Goal: Navigation & Orientation: Understand site structure

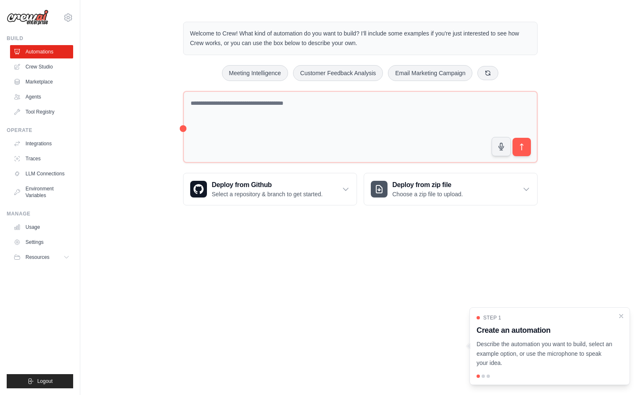
click at [134, 140] on div "Welcome to Crew! What kind of automation do you want to build? I'll include som…" at bounding box center [359, 113] width 559 height 211
click at [39, 99] on link "Agents" at bounding box center [42, 96] width 63 height 13
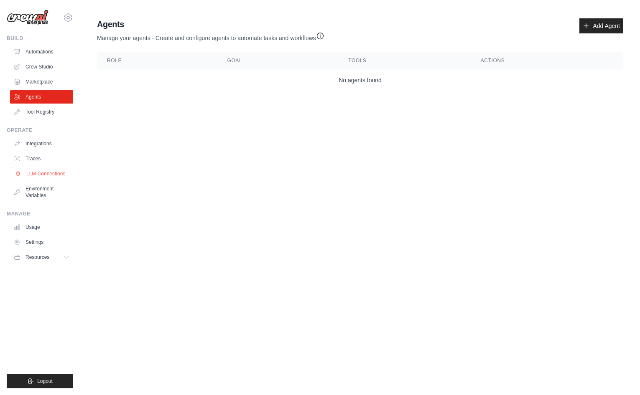
click at [51, 175] on link "LLM Connections" at bounding box center [42, 173] width 63 height 13
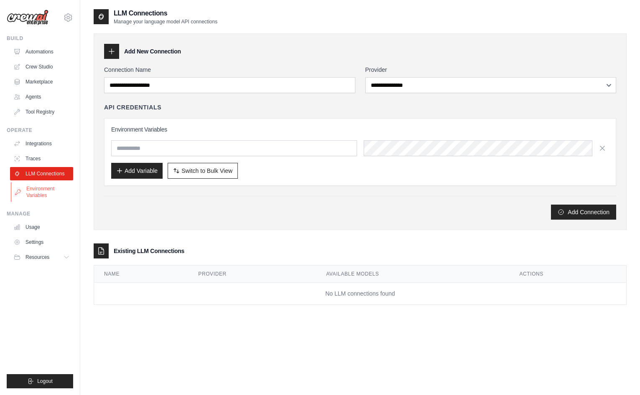
click at [36, 198] on link "Environment Variables" at bounding box center [42, 192] width 63 height 20
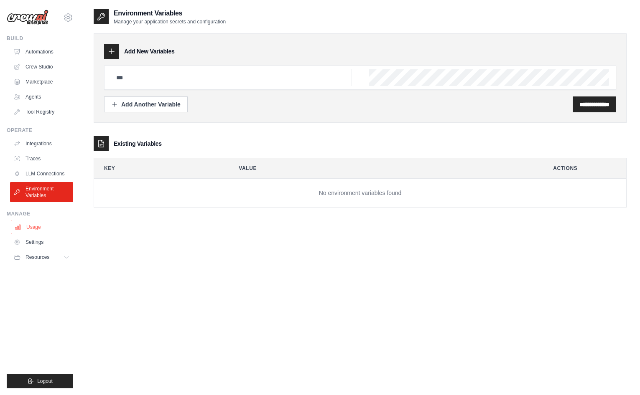
click at [35, 225] on link "Usage" at bounding box center [42, 227] width 63 height 13
